Goal: Register for event/course

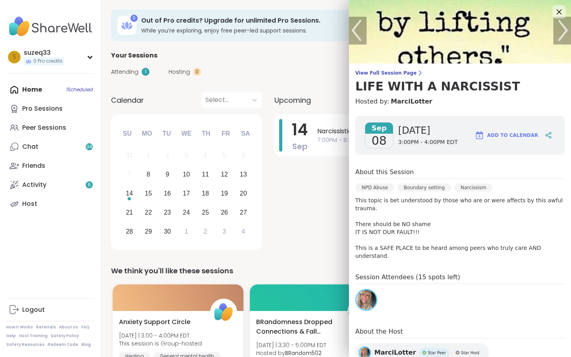
click at [556, 10] on icon at bounding box center [558, 12] width 10 height 10
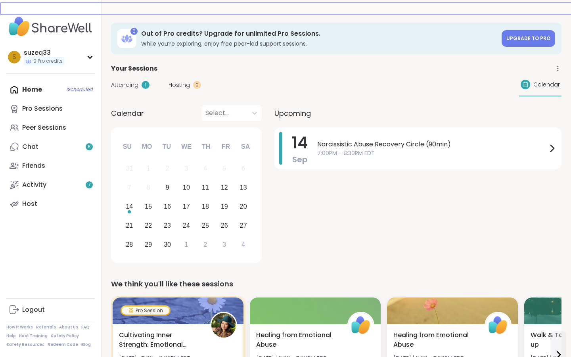
click at [34, 88] on div "Home 1 Scheduled Pro Sessions Peer Sessions Chat 8 Friends Activity 7 Host" at bounding box center [50, 146] width 88 height 133
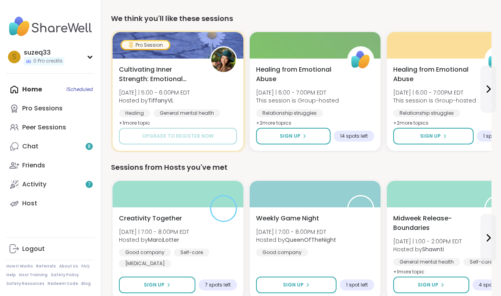
scroll to position [267, 0]
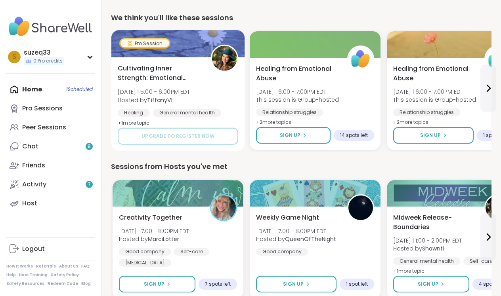
click at [180, 48] on div at bounding box center [178, 43] width 134 height 27
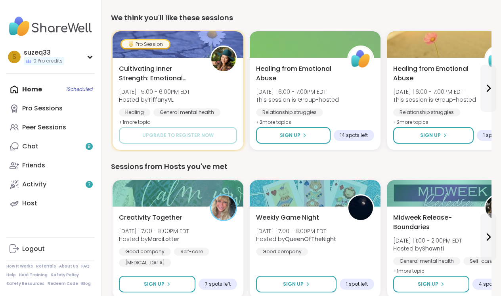
click at [269, 19] on div "We think you'll like these sessions" at bounding box center [301, 17] width 380 height 11
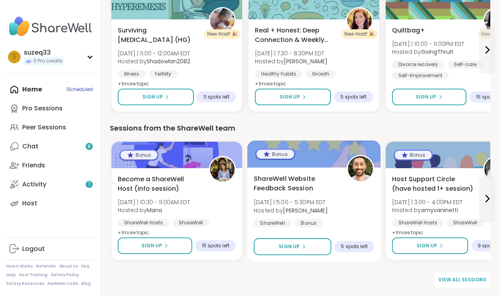
scroll to position [1051, 1]
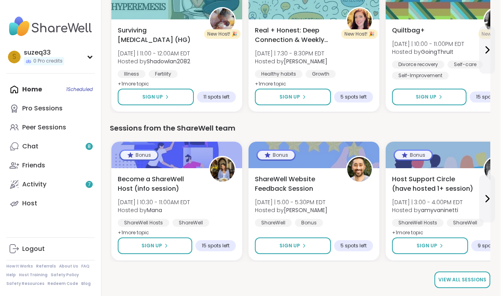
click at [461, 279] on span "View all sessions" at bounding box center [462, 280] width 48 height 7
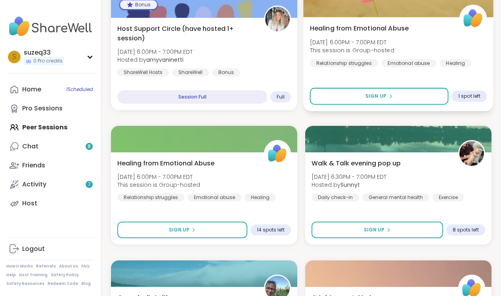
scroll to position [392, 0]
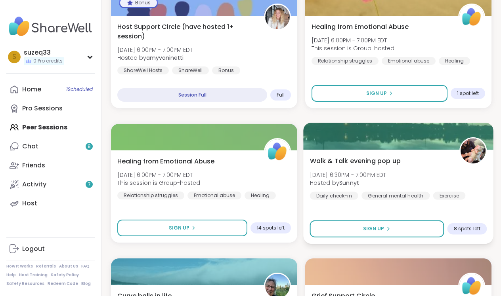
click at [408, 167] on div "Walk & Talk evening pop up [DATE] 6:30PM - 7:00PM EDT Hosted by Sunnyt Daily ch…" at bounding box center [398, 178] width 177 height 44
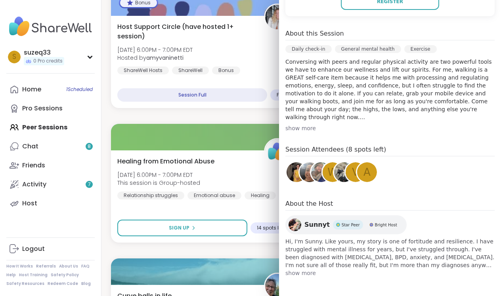
scroll to position [200, 0]
click at [305, 273] on span "show more" at bounding box center [389, 273] width 209 height 8
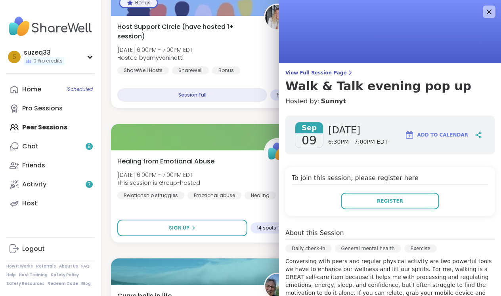
scroll to position [0, 0]
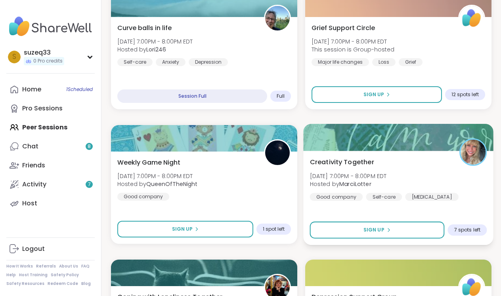
scroll to position [661, 0]
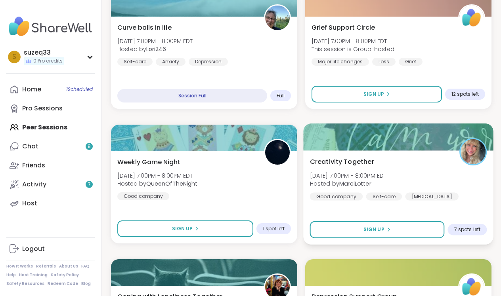
click at [419, 169] on div "Creativity Together Tue, Sep 09 | 7:00PM - 8:00PM EDT Hosted by MarciLotter Goo…" at bounding box center [398, 179] width 177 height 44
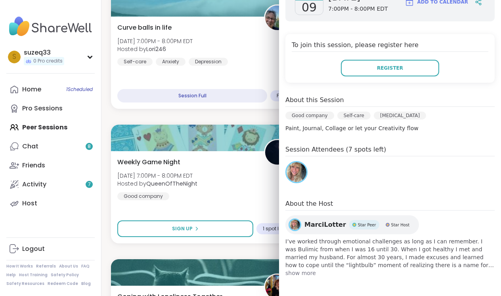
scroll to position [133, 0]
click at [305, 274] on span "show more" at bounding box center [389, 273] width 209 height 8
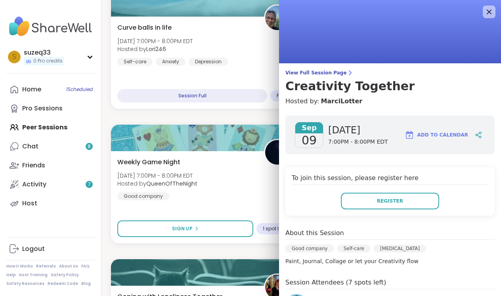
scroll to position [0, 0]
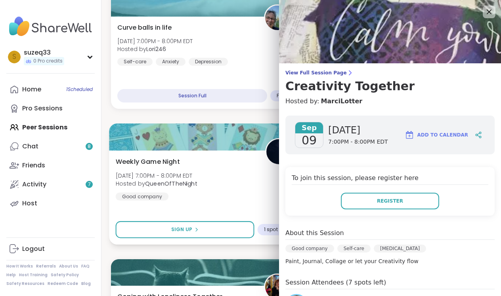
click at [258, 191] on div "Weekly Game Night Tue, Sep 09 | 7:00PM - 8:00PM EDT Hosted by QueenOfTheNight G…" at bounding box center [204, 179] width 177 height 44
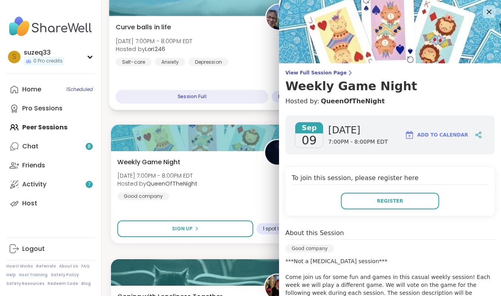
click at [242, 47] on div "Curve balls in life Tue, Sep 09 | 7:00PM - 8:00PM EDT Hosted by Lori246 Self-ca…" at bounding box center [204, 44] width 177 height 44
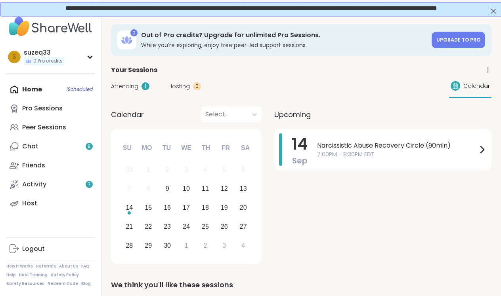
click at [36, 89] on div "Home 1 Scheduled Pro Sessions Peer Sessions Chat 8 Friends Activity 7 Host" at bounding box center [50, 146] width 88 height 133
click at [43, 123] on div "Peer Sessions" at bounding box center [44, 127] width 44 height 9
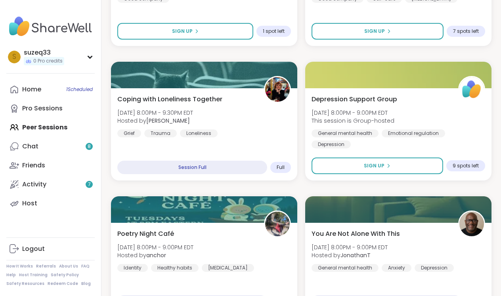
scroll to position [851, 0]
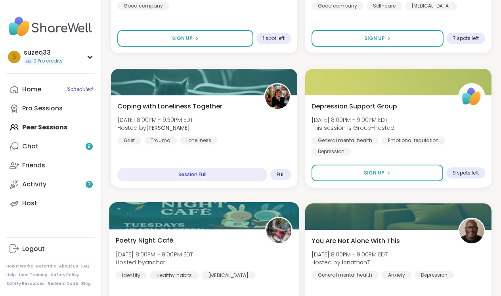
click at [241, 255] on div "Poetry Night Café Tue, Sep 09 | 8:00PM - 9:00PM EDT Hosted by anchor Identity H…" at bounding box center [204, 258] width 177 height 44
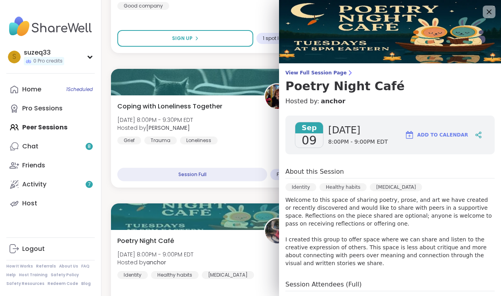
scroll to position [0, 0]
click at [327, 73] on span "View Full Session Page" at bounding box center [389, 73] width 209 height 6
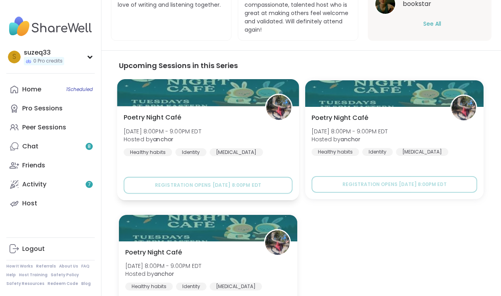
scroll to position [506, 0]
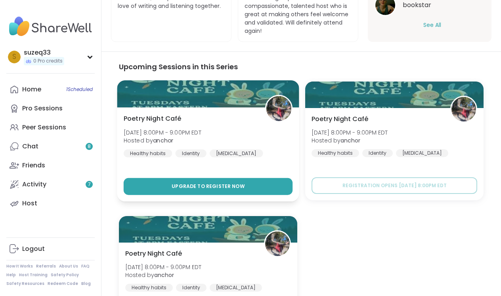
click at [233, 183] on span "Upgrade to register now" at bounding box center [208, 186] width 73 height 7
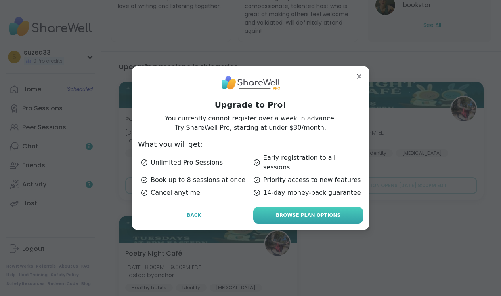
click at [321, 212] on span "Browse Plan Options" at bounding box center [308, 215] width 65 height 7
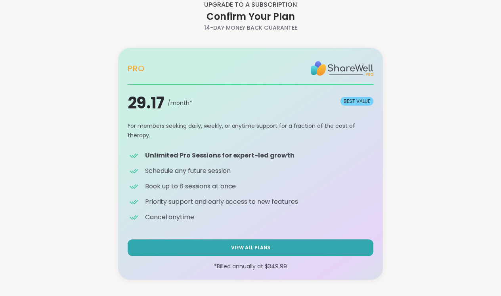
scroll to position [19, 0]
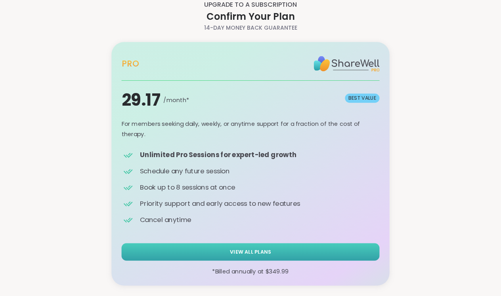
click at [267, 247] on button "View All Plans" at bounding box center [251, 251] width 258 height 17
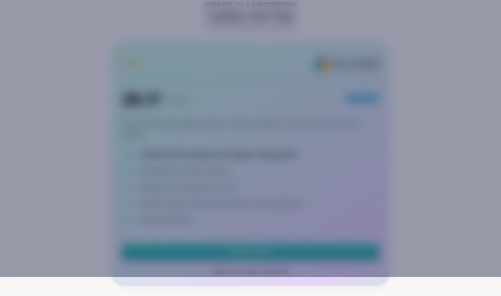
scroll to position [0, 0]
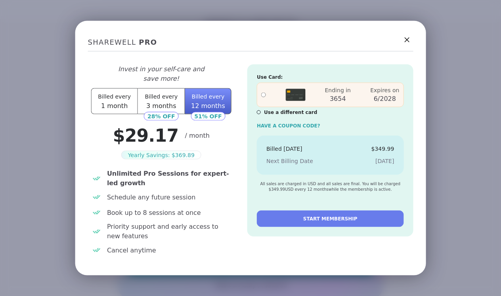
click at [108, 101] on button "Billed every 1 month" at bounding box center [114, 101] width 47 height 26
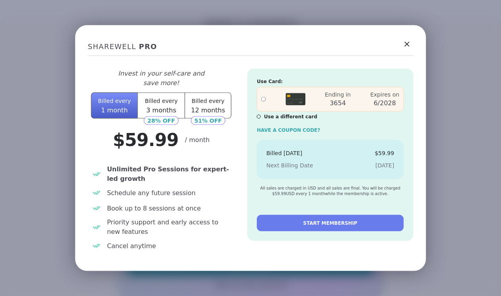
click at [164, 105] on button "Billed every 3 months" at bounding box center [161, 106] width 47 height 26
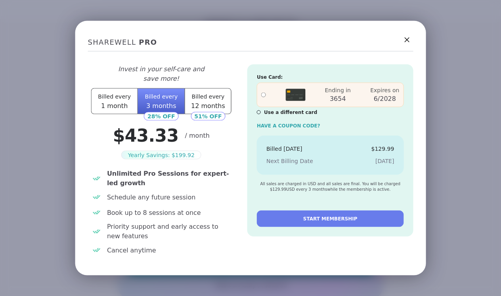
click at [216, 102] on button "Billed every 12 months" at bounding box center [208, 101] width 47 height 26
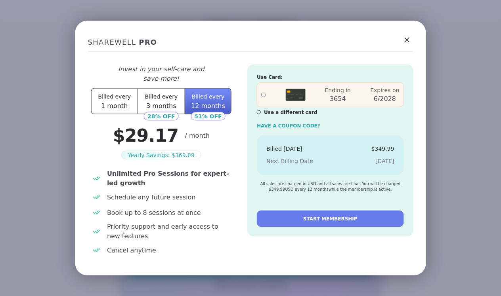
click at [113, 104] on span "1 month" at bounding box center [114, 106] width 27 height 8
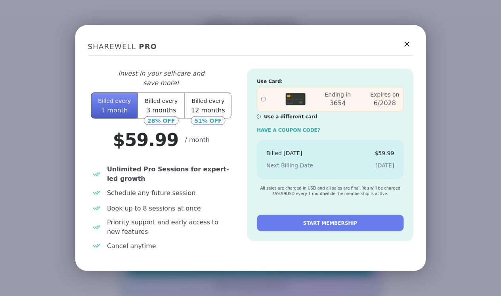
click at [212, 106] on button "Billed every 12 months" at bounding box center [208, 106] width 47 height 26
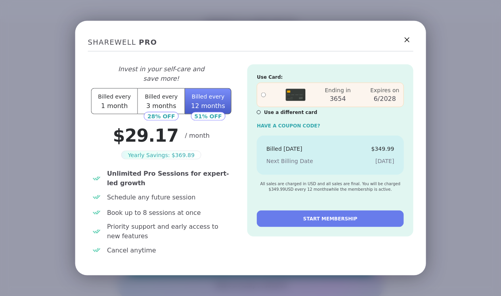
click at [162, 102] on button "Billed every 3 months" at bounding box center [161, 101] width 47 height 26
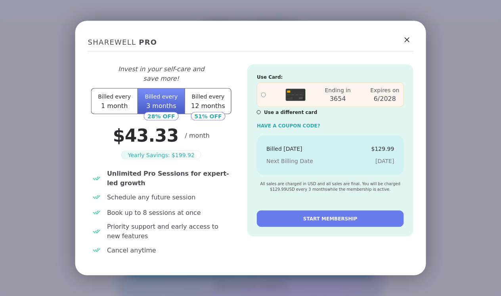
click at [206, 101] on button "Billed every 12 months" at bounding box center [208, 101] width 47 height 26
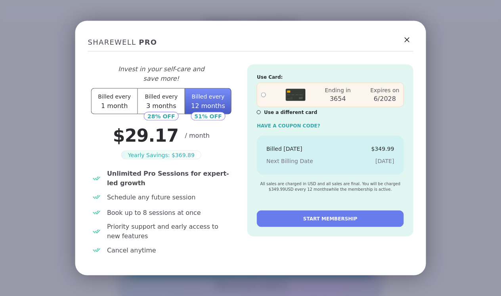
click at [169, 101] on button "Billed every 3 months" at bounding box center [161, 101] width 47 height 26
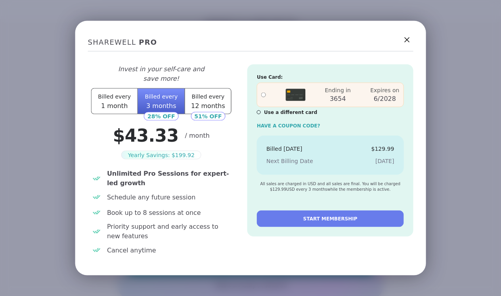
click at [410, 37] on icon at bounding box center [407, 40] width 10 height 10
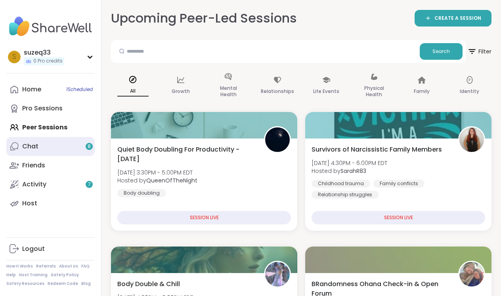
click at [30, 145] on div "Chat 8" at bounding box center [30, 146] width 16 height 9
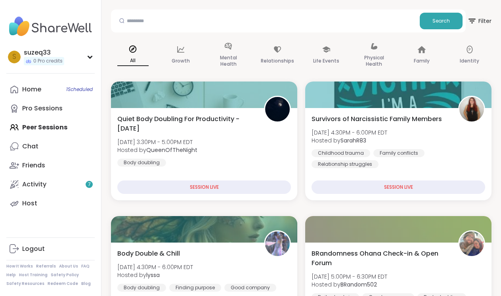
scroll to position [40, 0]
